Goal: Task Accomplishment & Management: Manage account settings

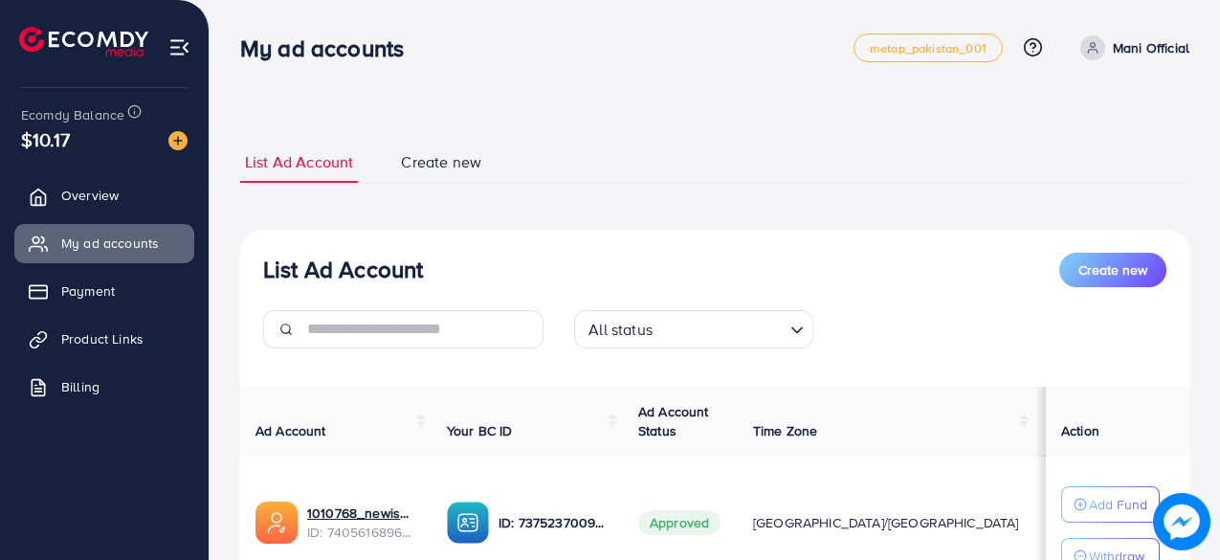
scroll to position [299, 0]
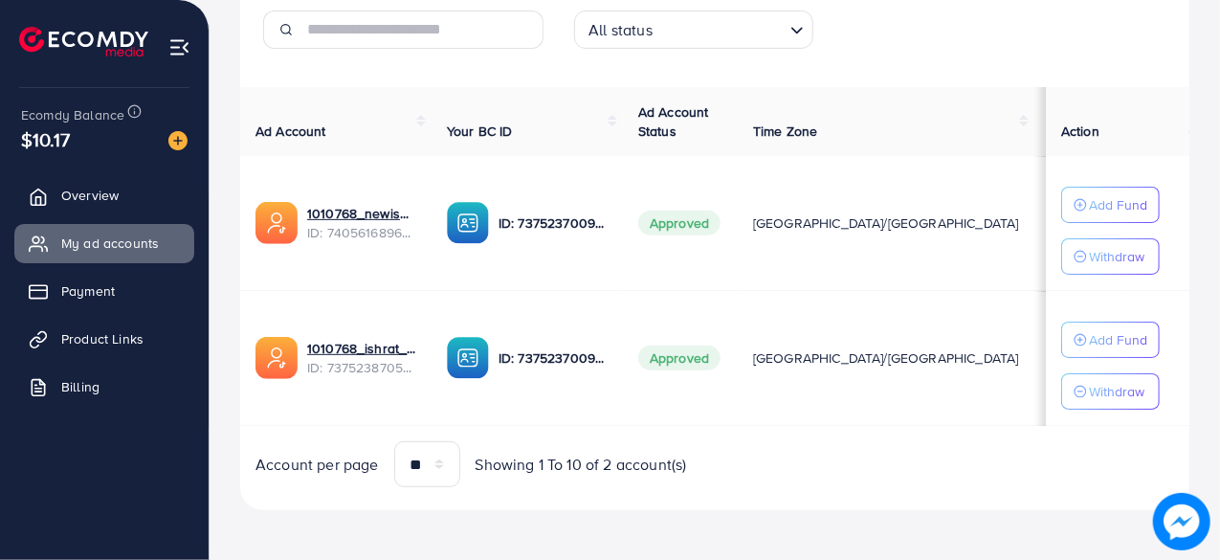
click at [138, 206] on link "Overview" at bounding box center [104, 195] width 180 height 38
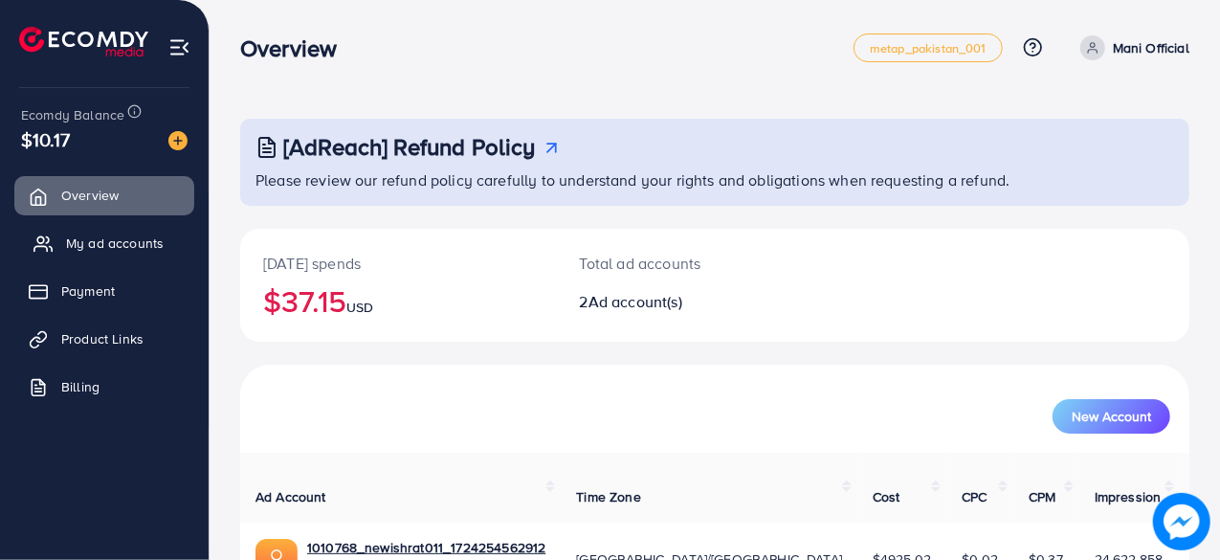
click at [121, 261] on link "My ad accounts" at bounding box center [104, 243] width 180 height 38
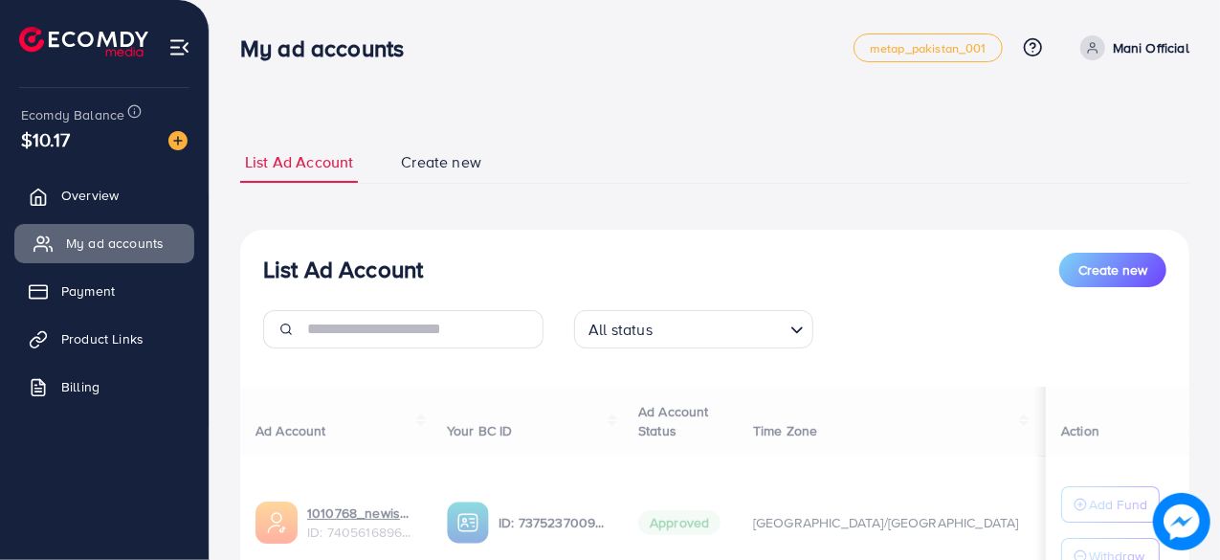
click at [134, 236] on span "My ad accounts" at bounding box center [115, 242] width 98 height 19
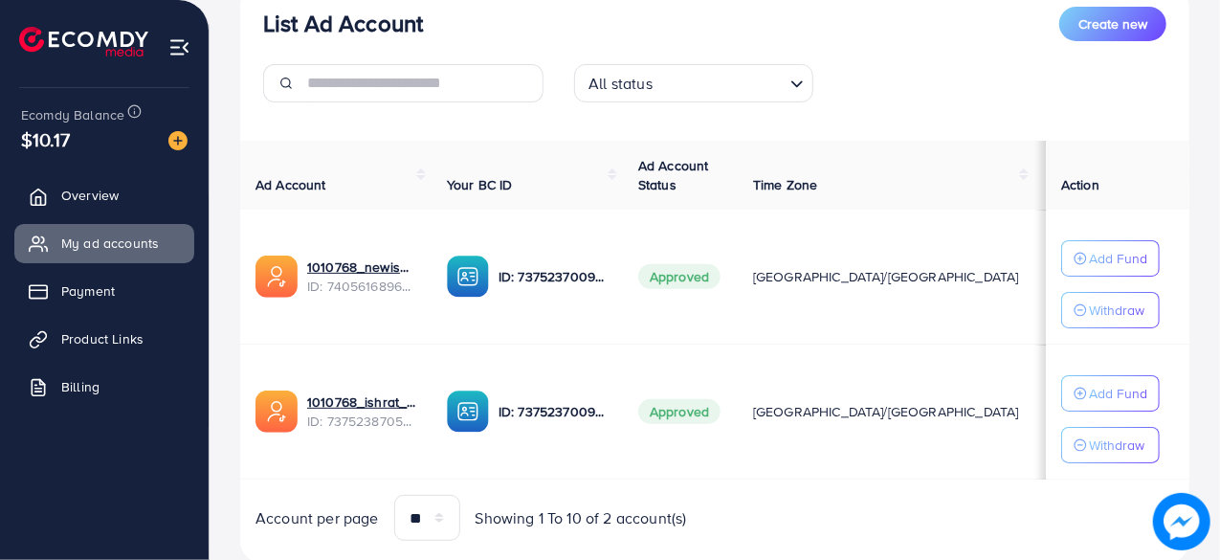
scroll to position [251, 0]
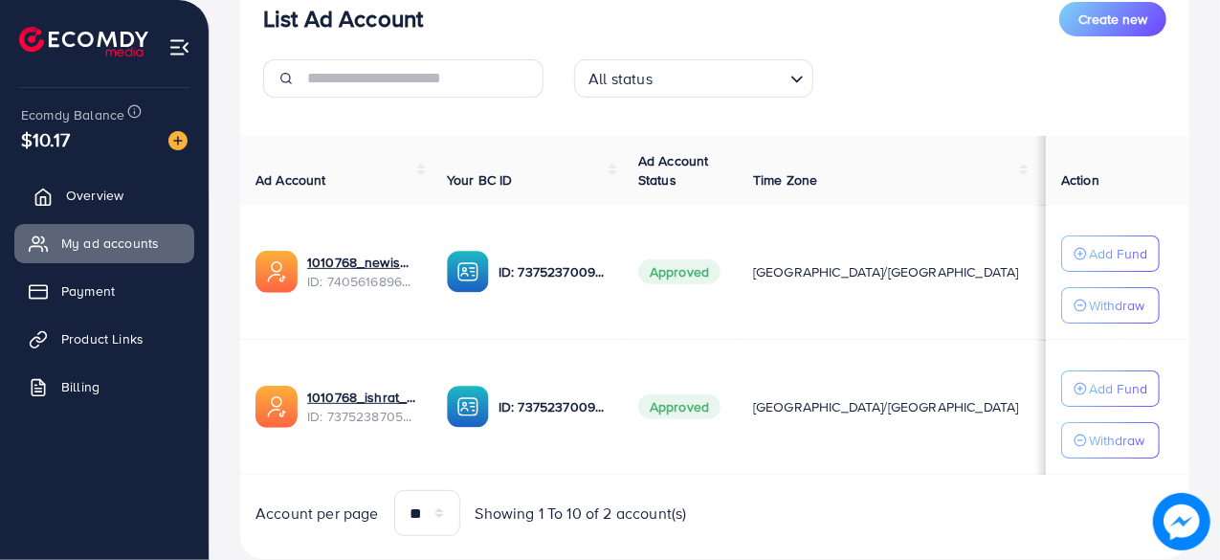
click at [138, 187] on link "Overview" at bounding box center [104, 195] width 180 height 38
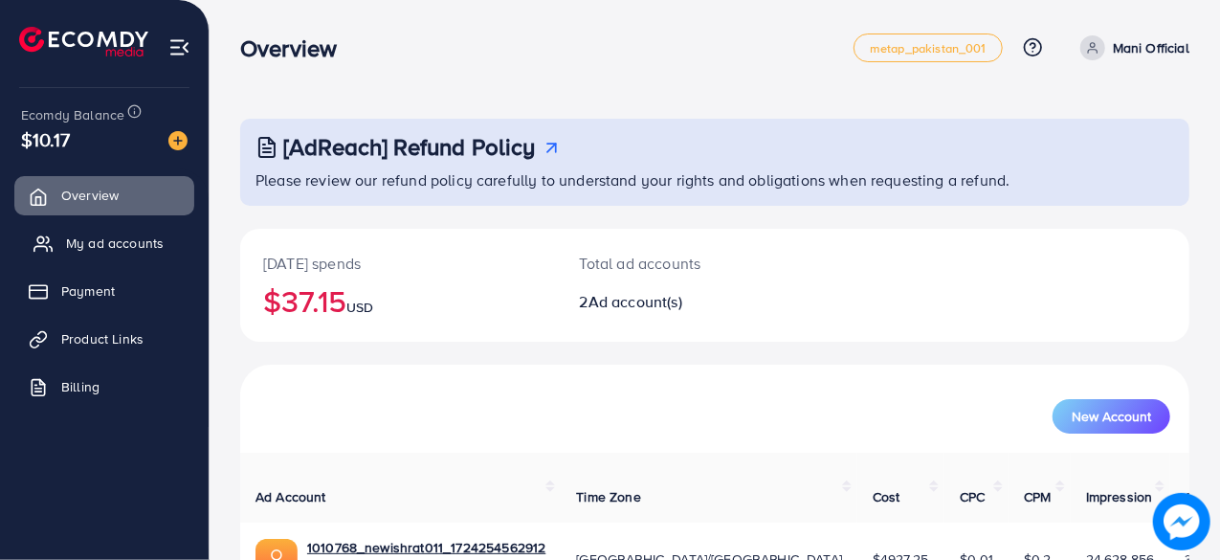
click at [121, 231] on link "My ad accounts" at bounding box center [104, 243] width 180 height 38
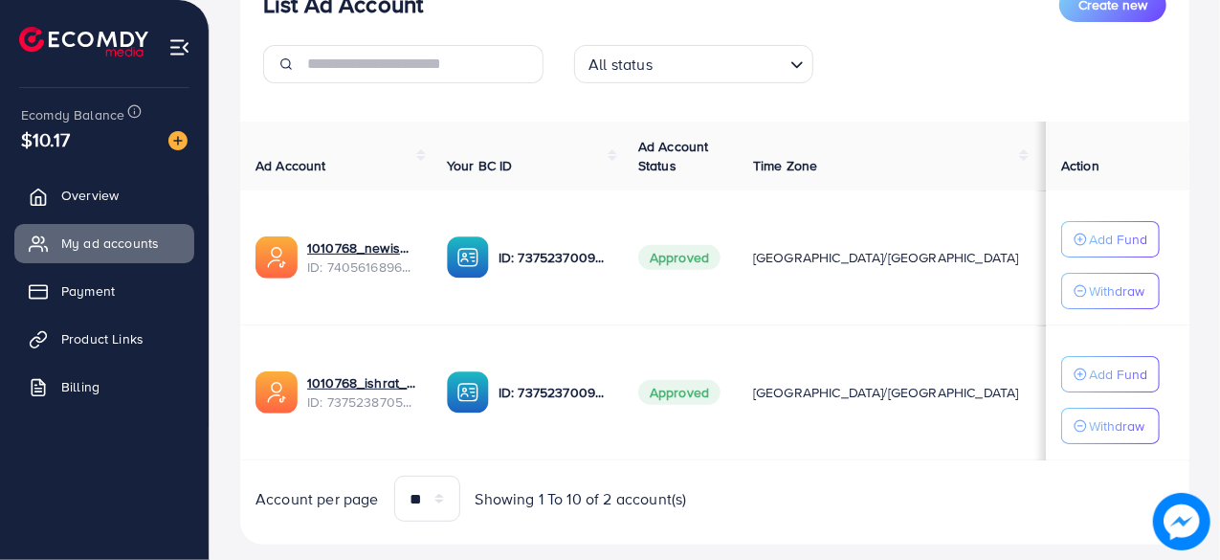
scroll to position [299, 0]
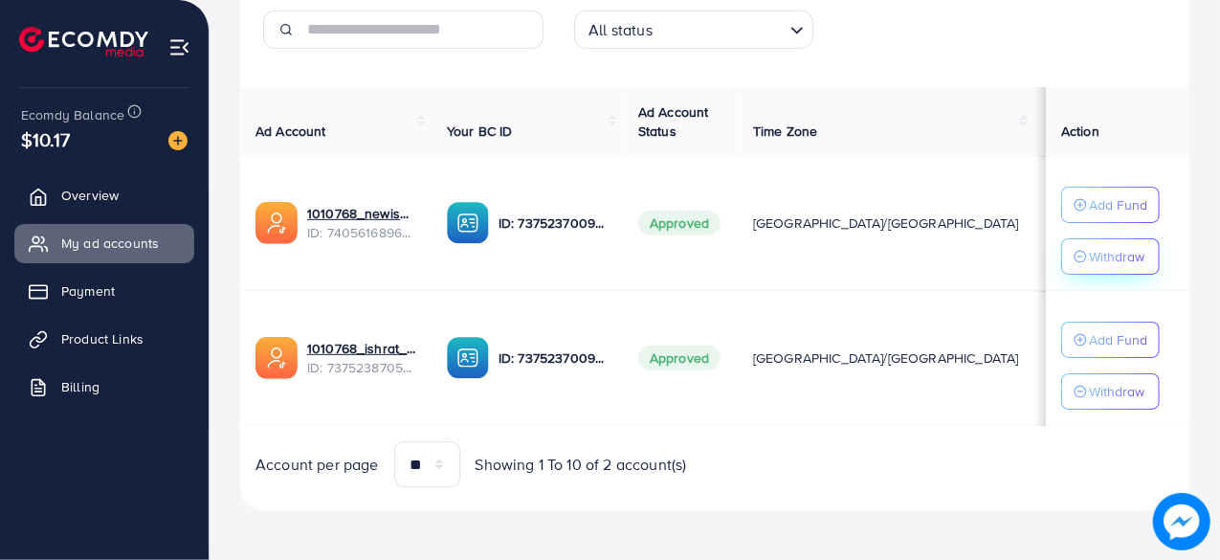
click at [1109, 256] on p "Withdraw" at bounding box center [1116, 256] width 55 height 23
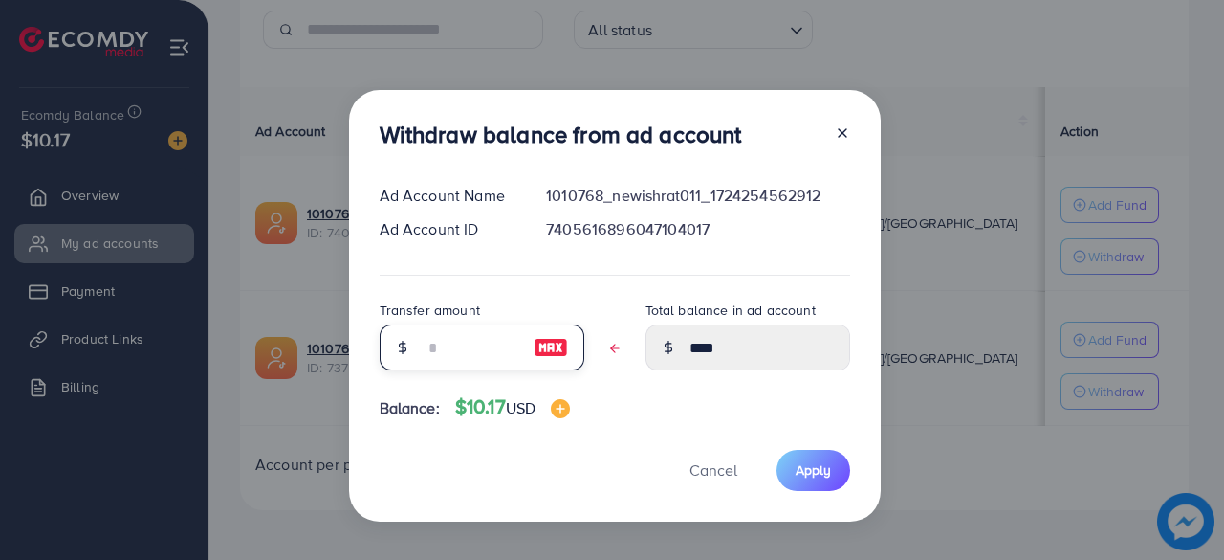
click at [440, 356] on input "text" at bounding box center [472, 347] width 96 height 46
type input "*"
type input "****"
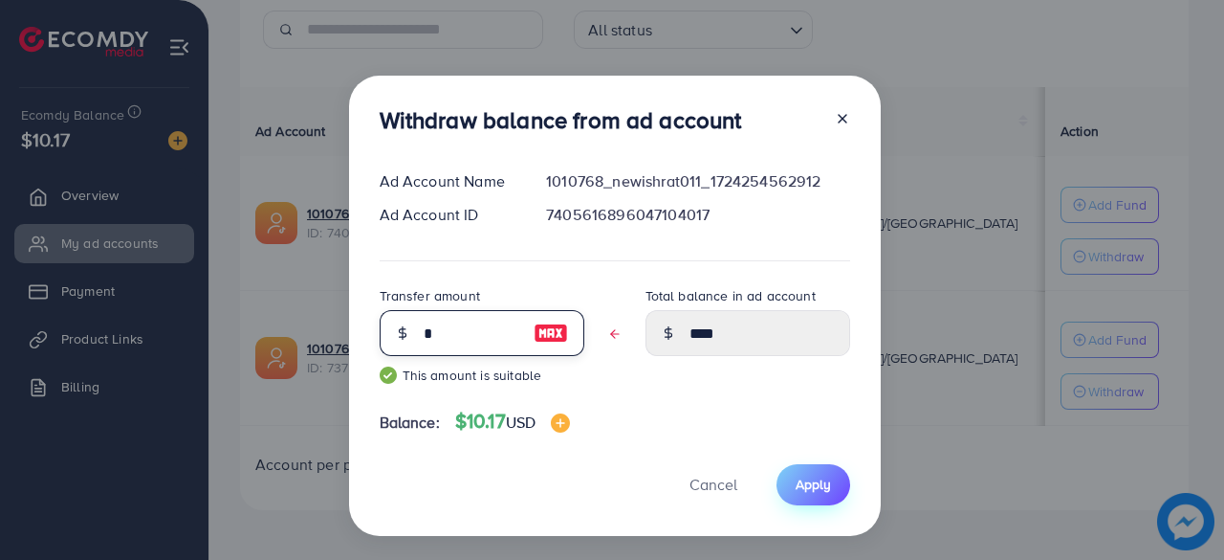
type input "*"
click at [796, 478] on span "Apply" at bounding box center [813, 483] width 35 height 19
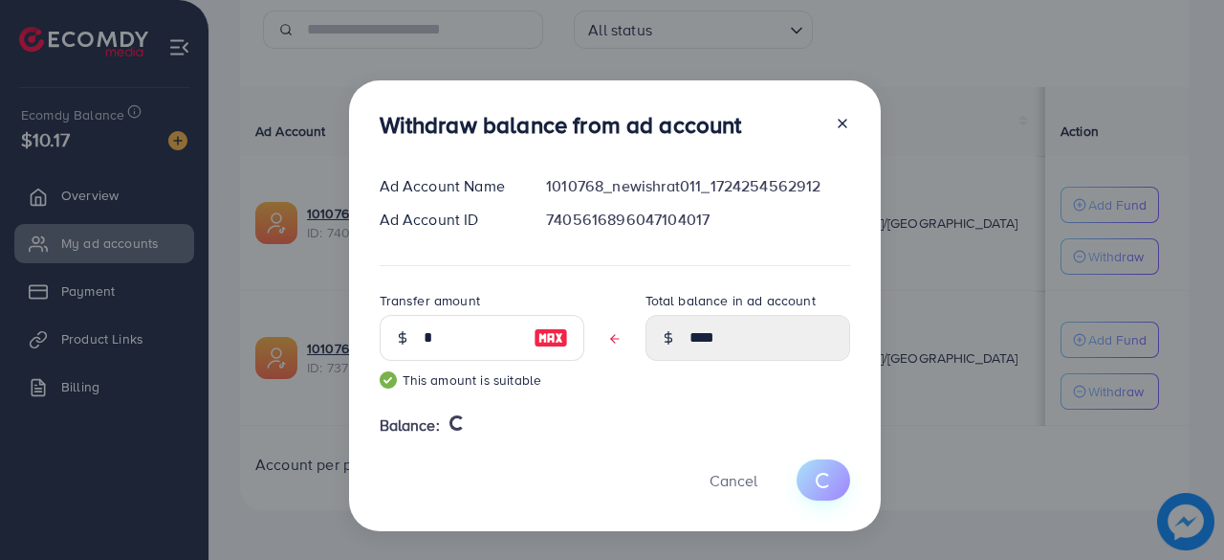
type input "****"
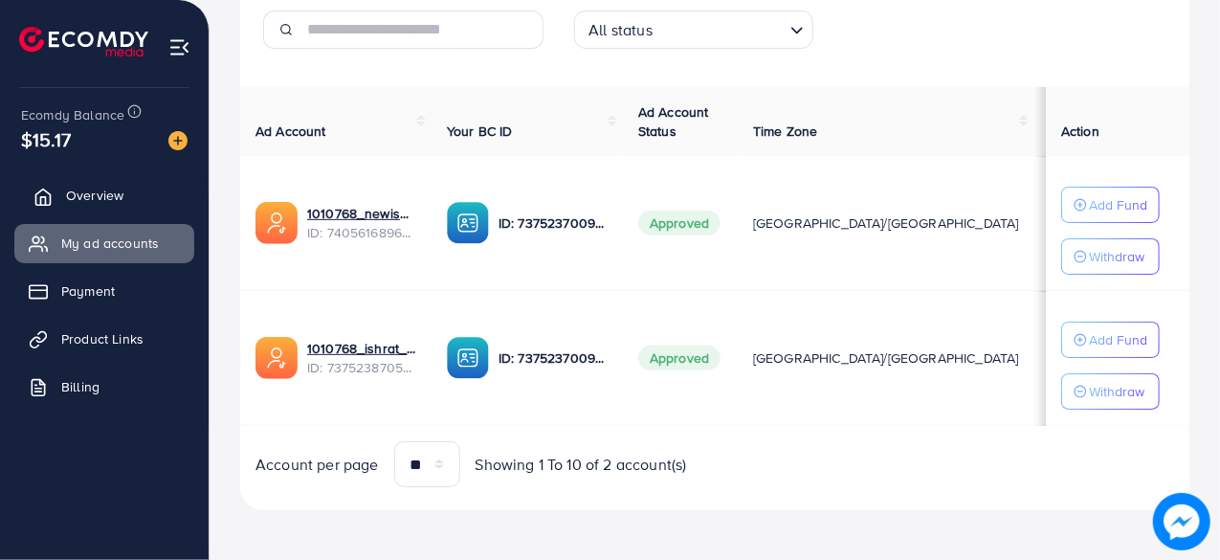
click at [77, 192] on span "Overview" at bounding box center [94, 195] width 57 height 19
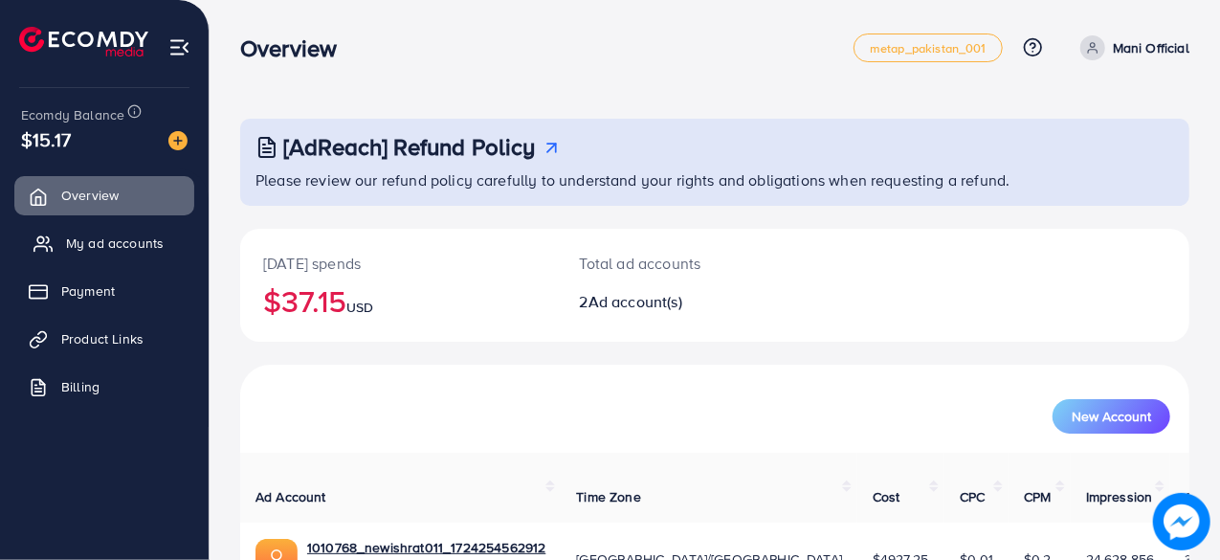
click at [119, 248] on span "My ad accounts" at bounding box center [115, 242] width 98 height 19
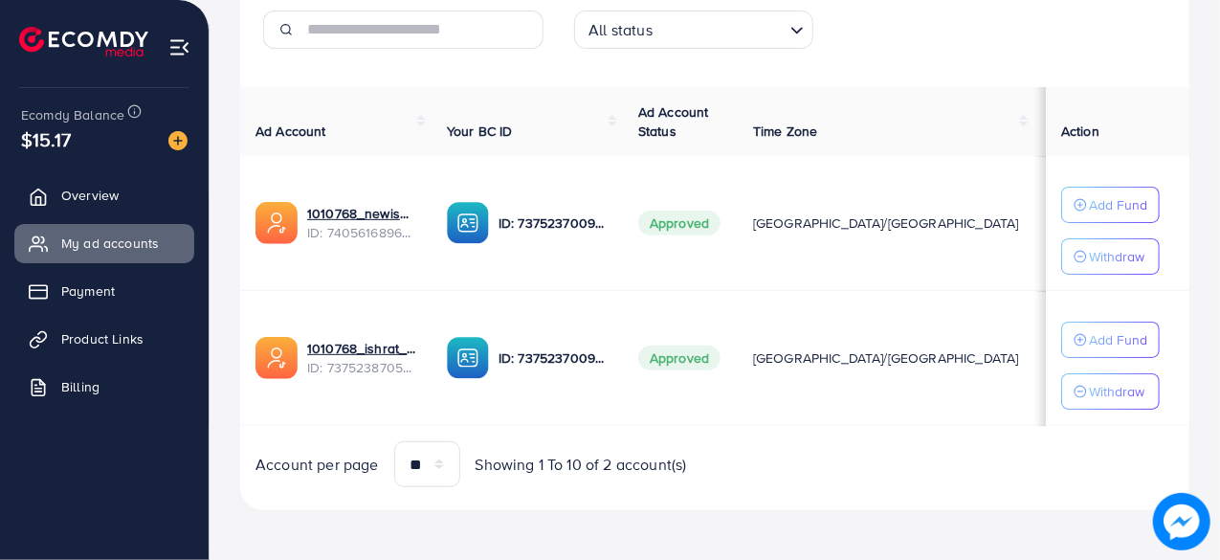
scroll to position [253, 0]
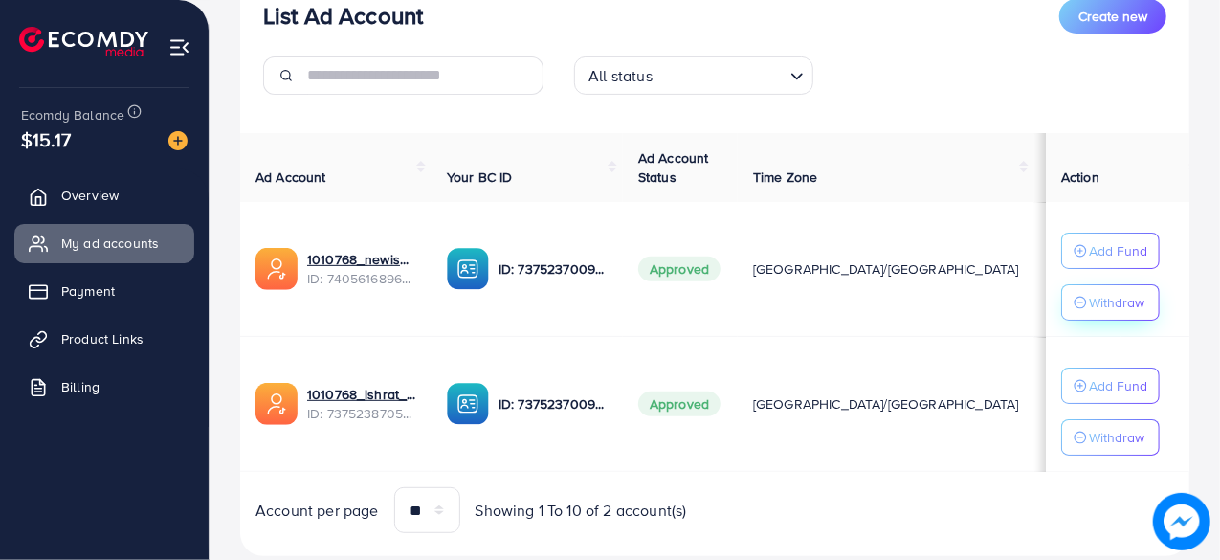
click at [1074, 311] on div "Withdraw" at bounding box center [1110, 302] width 74 height 23
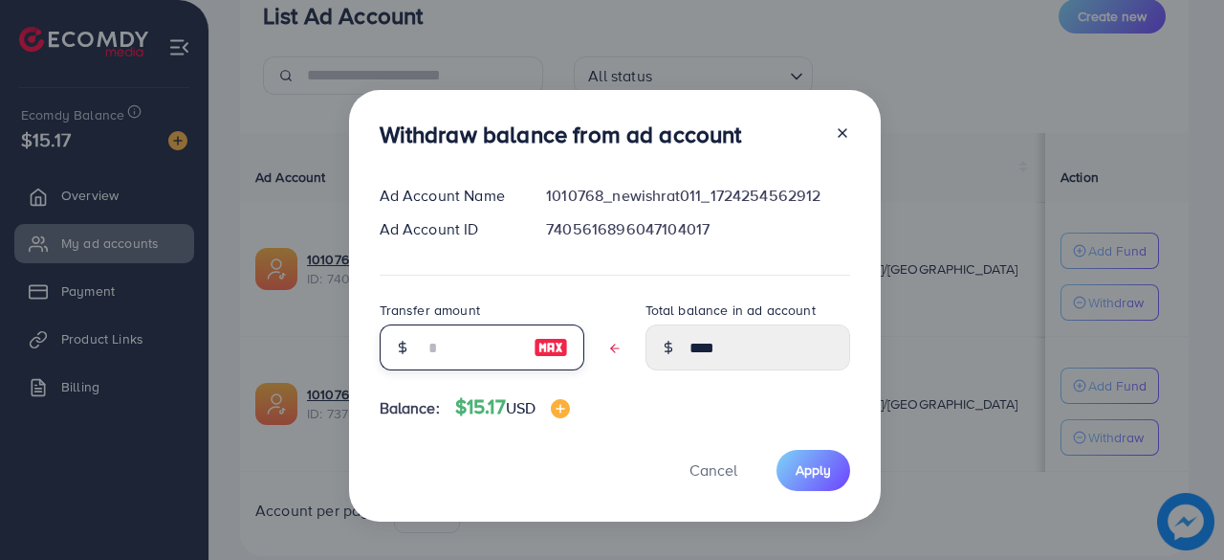
click at [503, 343] on input "text" at bounding box center [472, 347] width 96 height 46
type input "*"
type input "****"
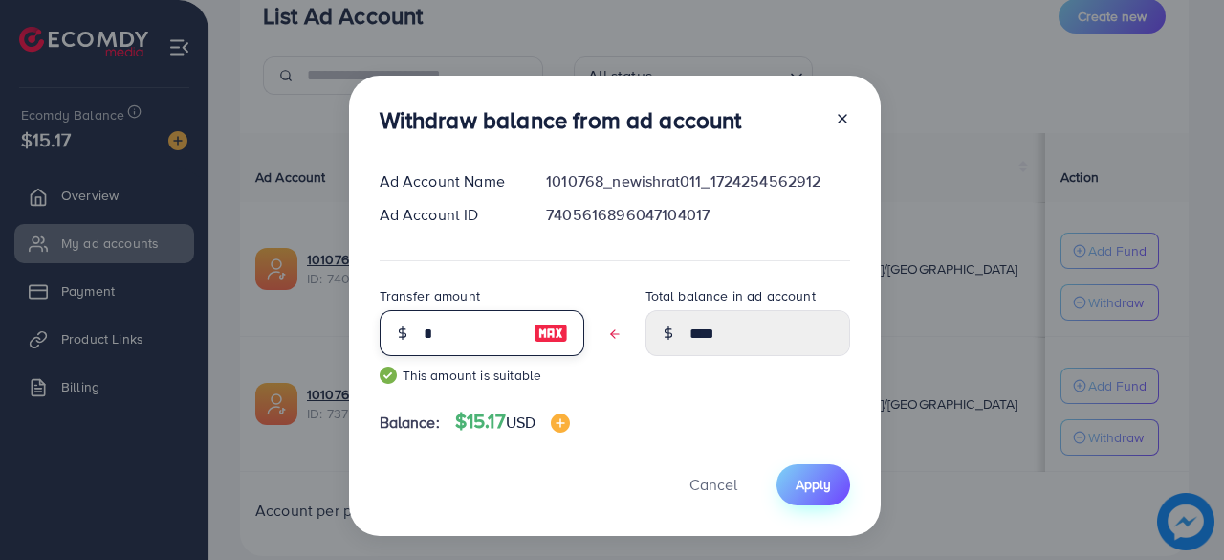
type input "*"
click at [790, 473] on button "Apply" at bounding box center [814, 484] width 74 height 41
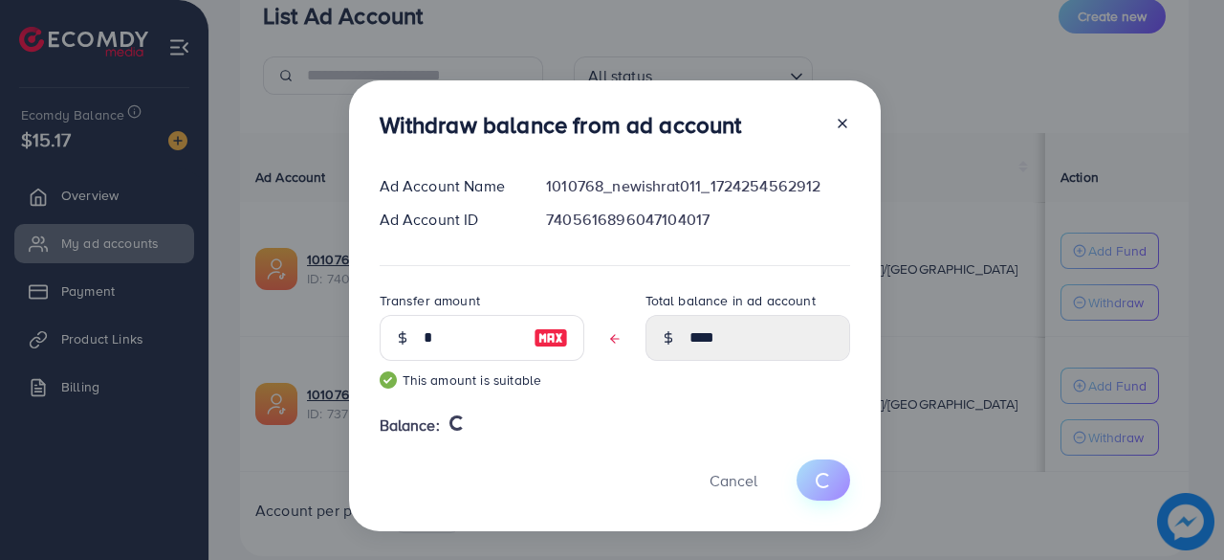
type input "****"
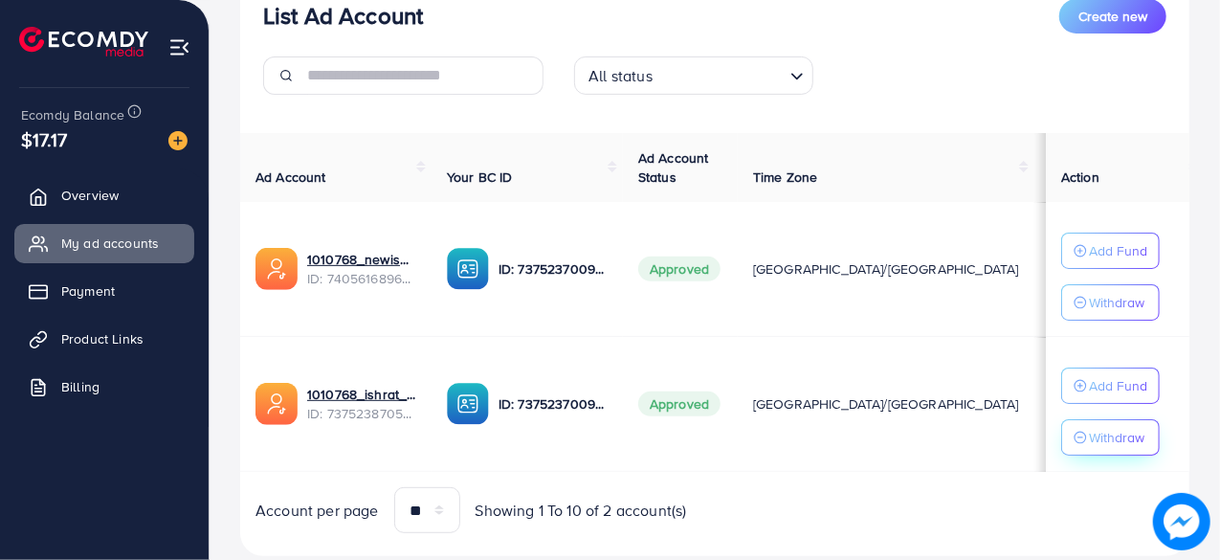
click at [1092, 433] on p "Withdraw" at bounding box center [1116, 437] width 55 height 23
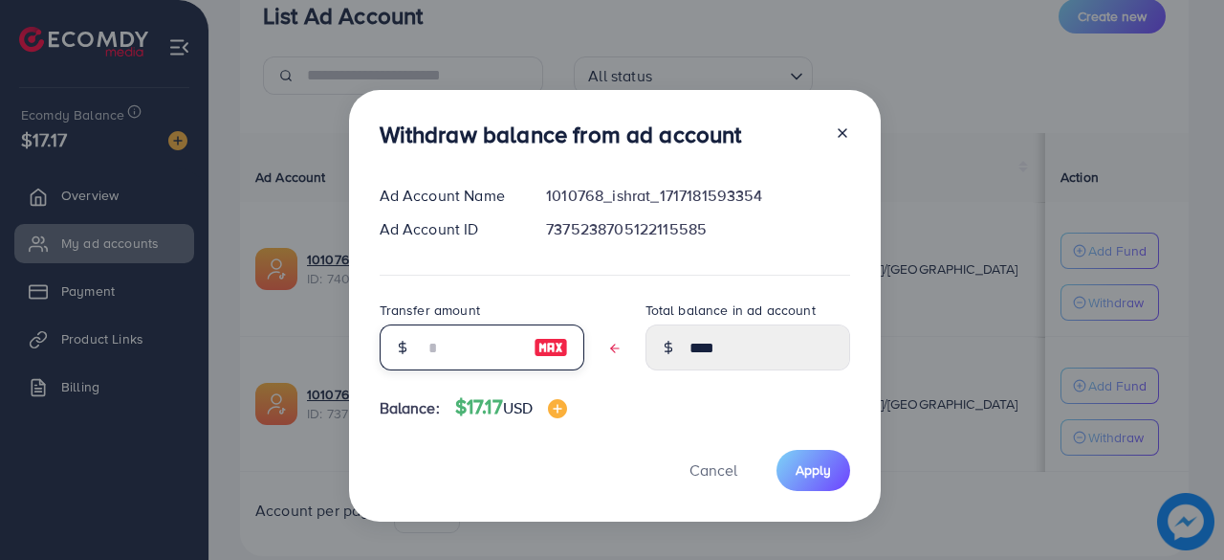
click at [462, 353] on input "text" at bounding box center [472, 347] width 96 height 46
type input "*"
type input "****"
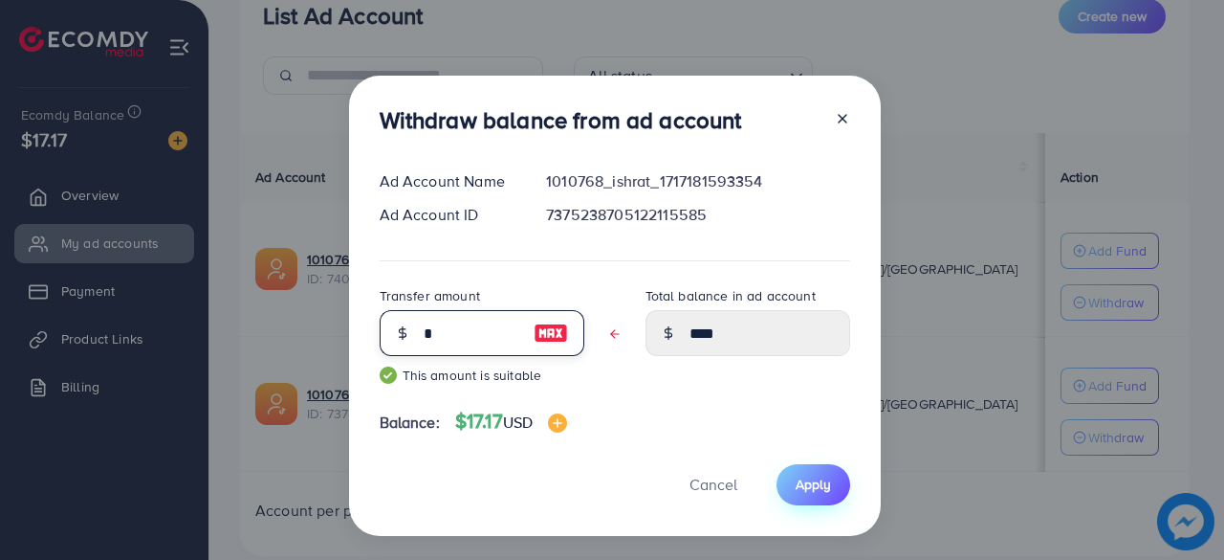
type input "*"
click at [792, 488] on button "Apply" at bounding box center [814, 484] width 74 height 41
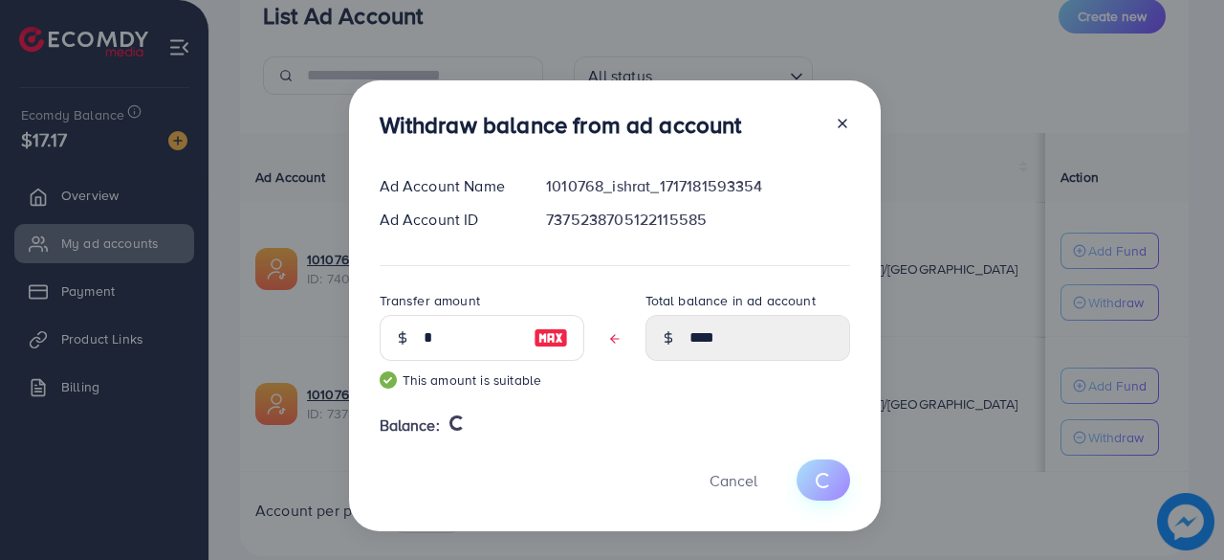
type input "****"
